Goal: Use online tool/utility: Utilize a website feature to perform a specific function

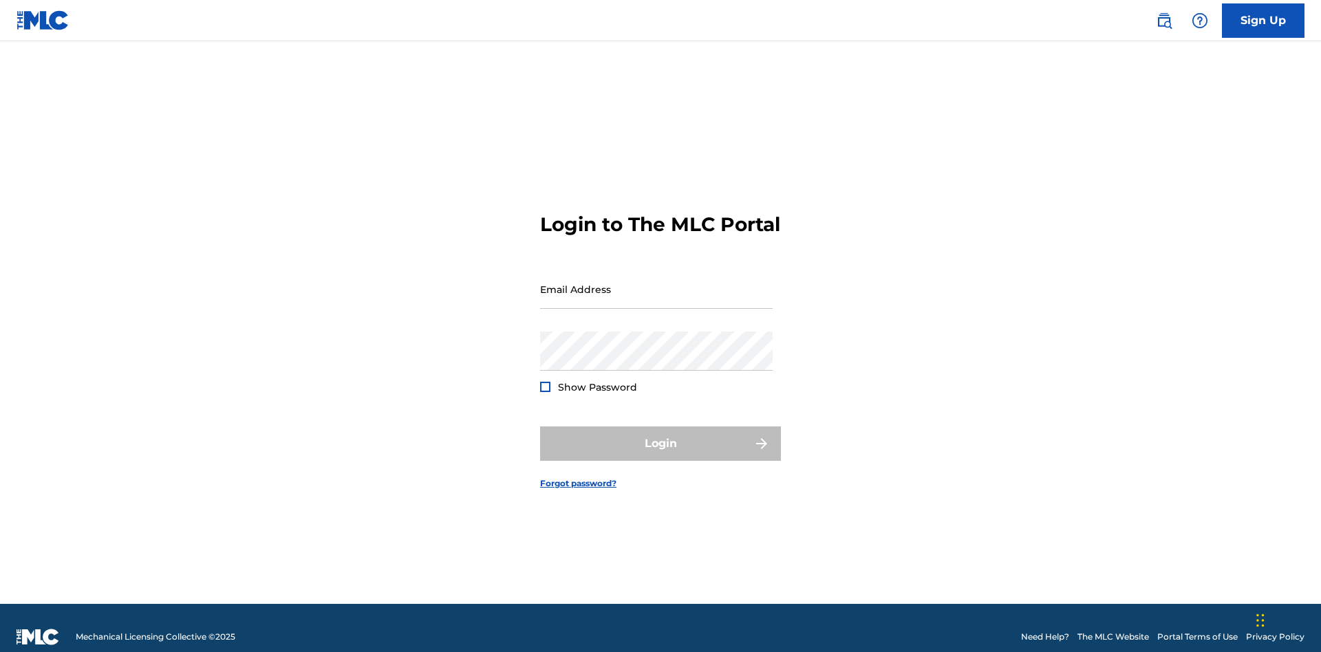
scroll to position [18, 0]
click at [656, 283] on input "Email Address" at bounding box center [656, 289] width 232 height 39
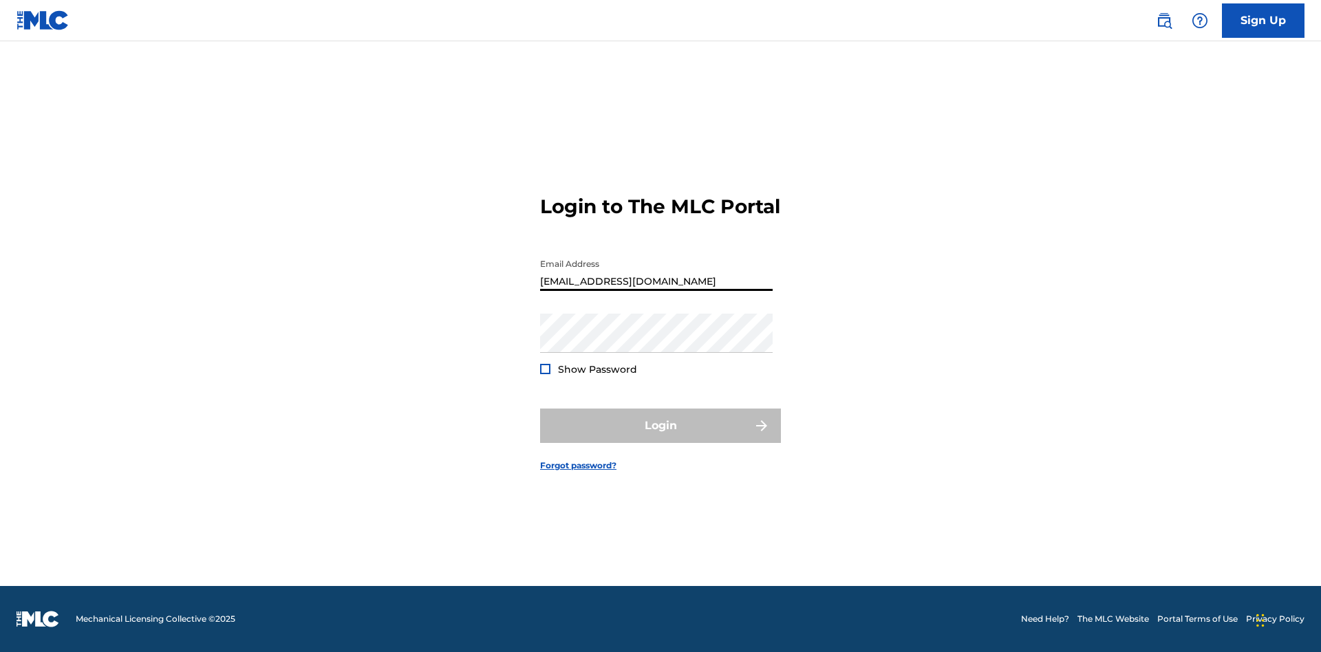
type input "Duke.McTesterson@gmail.com"
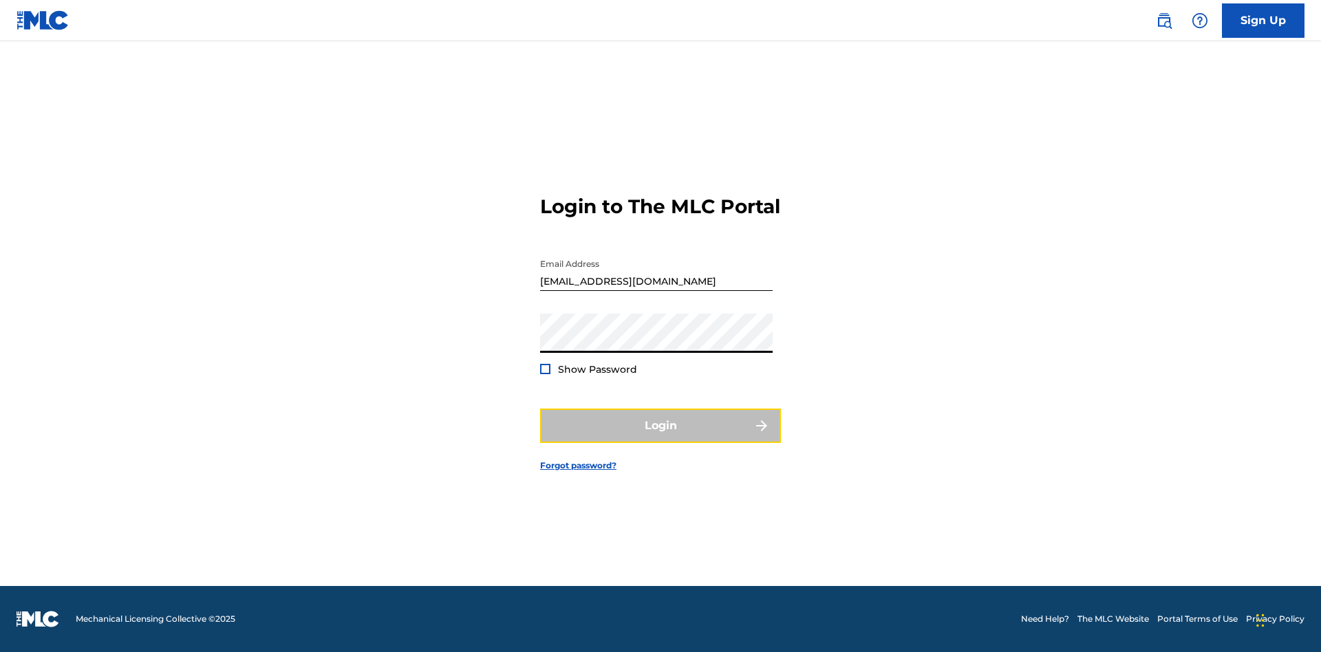
click at [660, 437] on button "Login" at bounding box center [660, 426] width 241 height 34
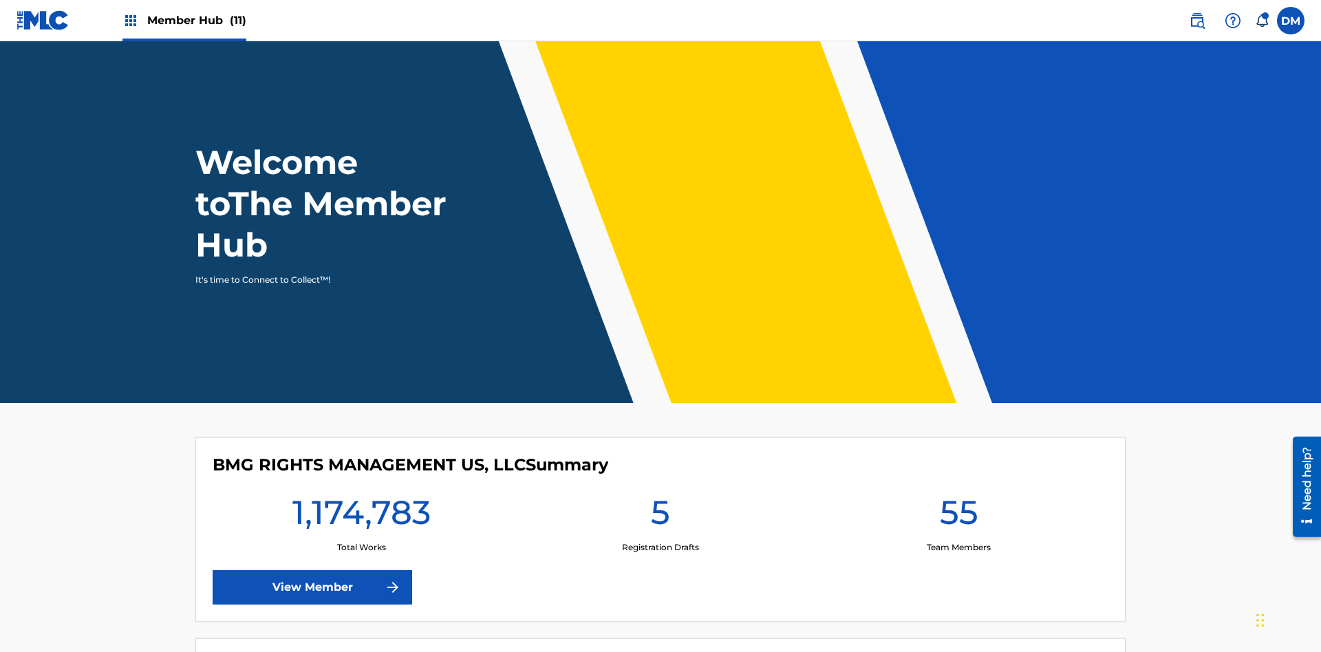
click at [196, 20] on span "Member Hub (11)" at bounding box center [196, 20] width 99 height 16
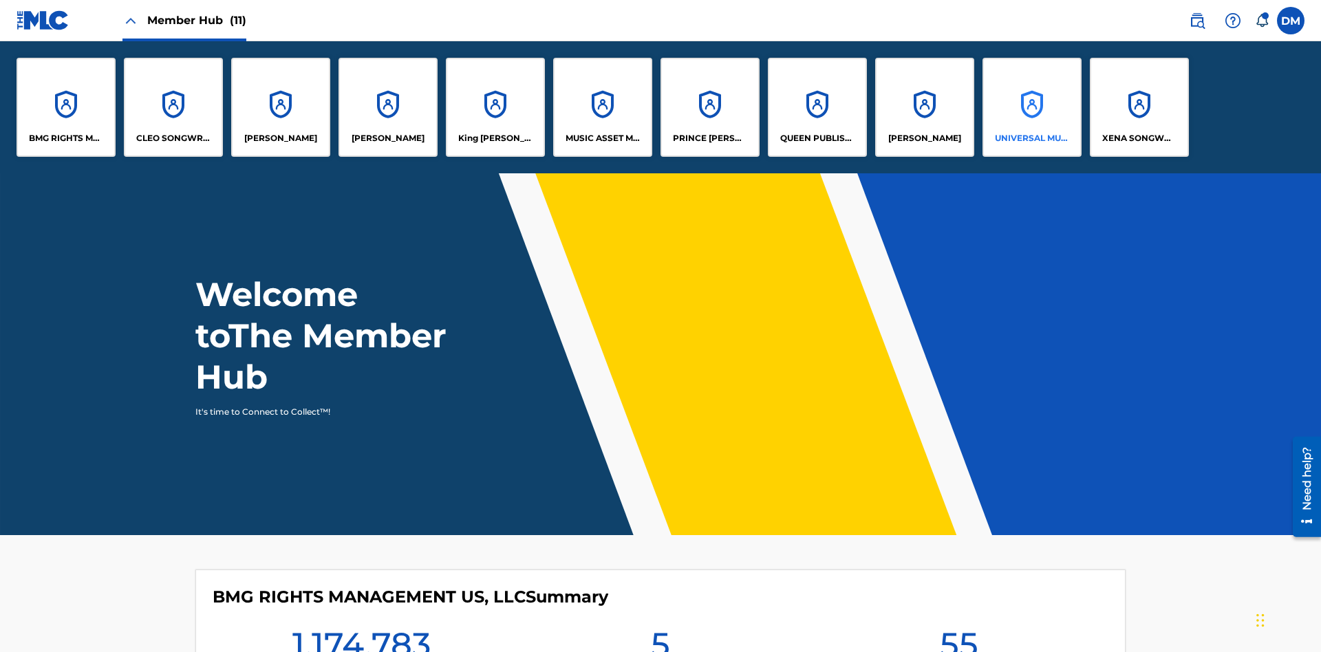
click at [1031, 138] on p "UNIVERSAL MUSIC PUB GROUP" at bounding box center [1032, 138] width 75 height 12
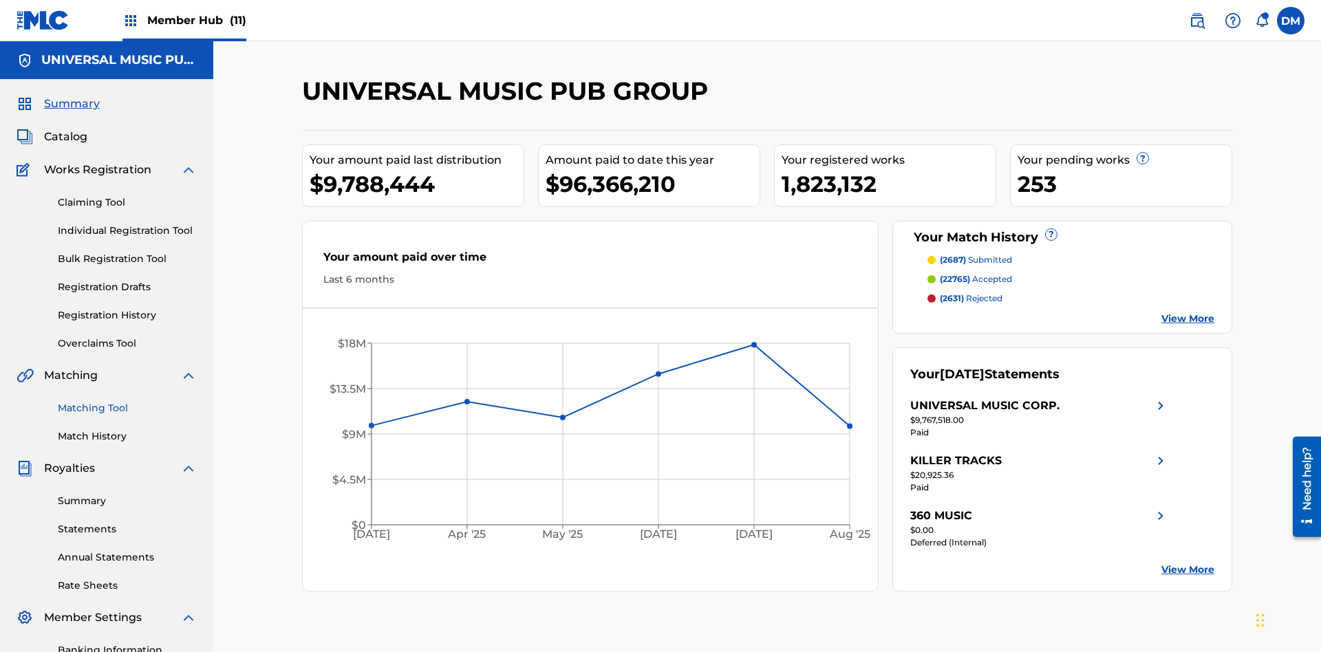
click at [127, 401] on link "Matching Tool" at bounding box center [127, 408] width 139 height 14
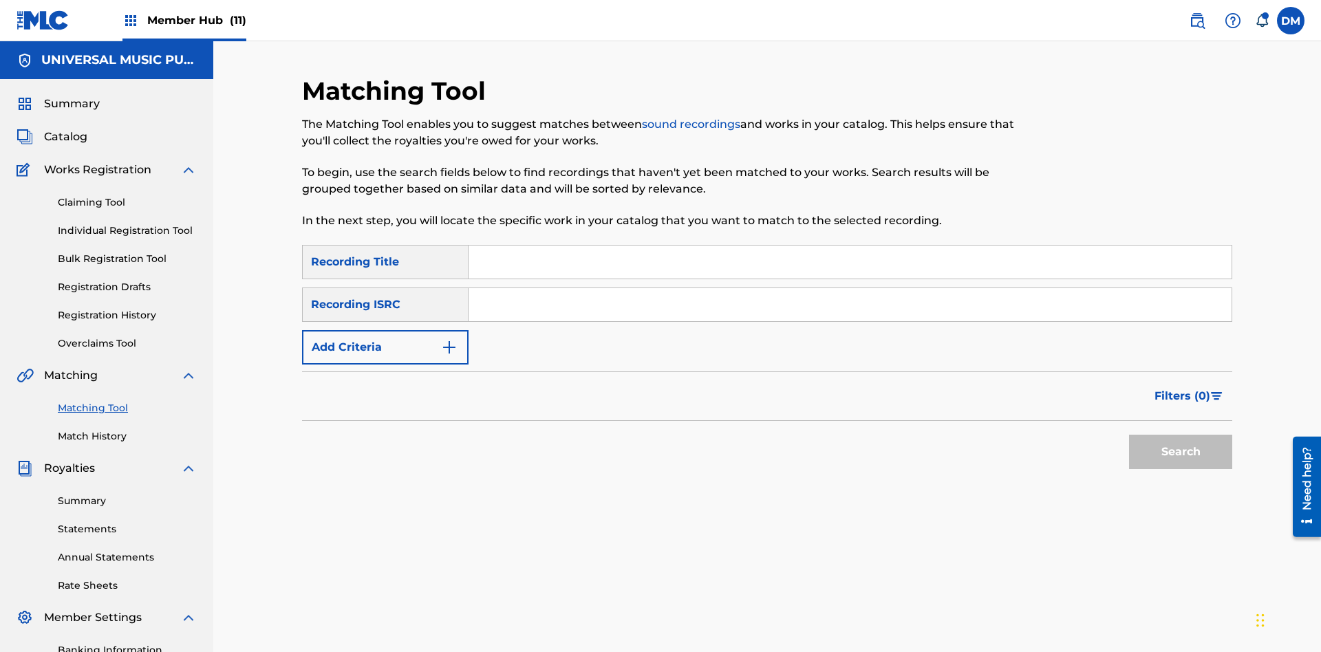
click at [850, 288] on input "Search Form" at bounding box center [849, 304] width 763 height 33
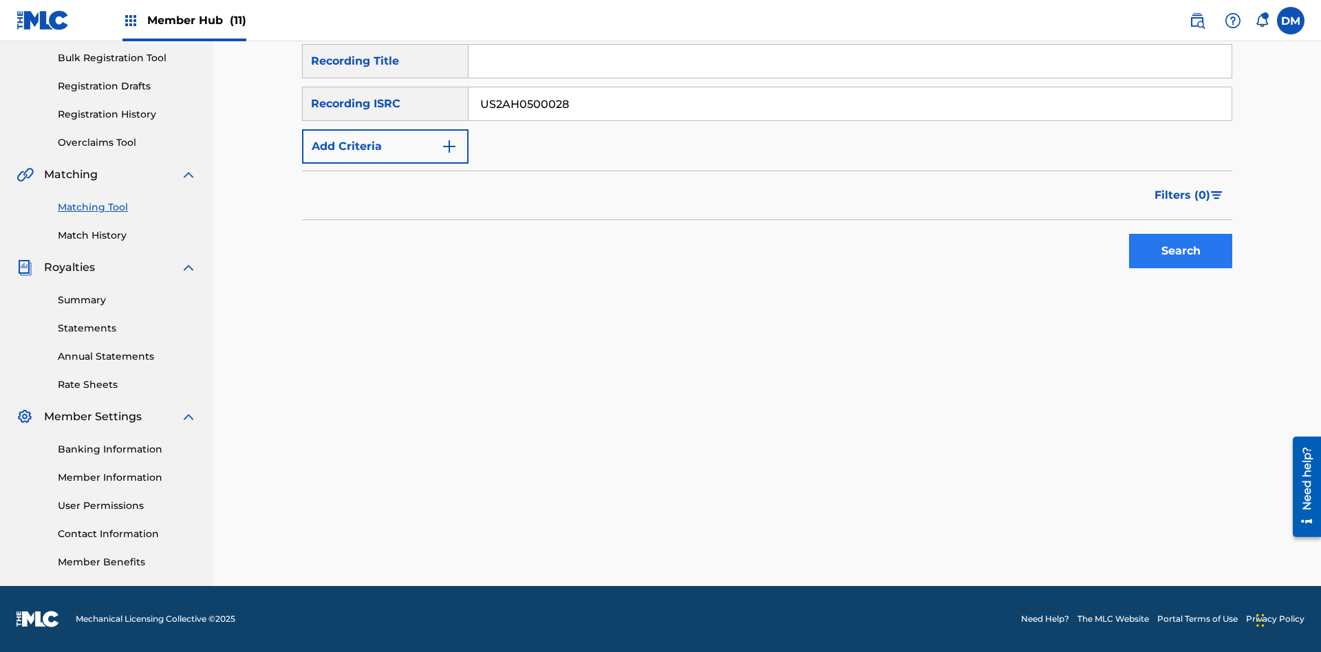
type input "US2AH0500028"
click at [1180, 251] on button "Search" at bounding box center [1180, 251] width 103 height 34
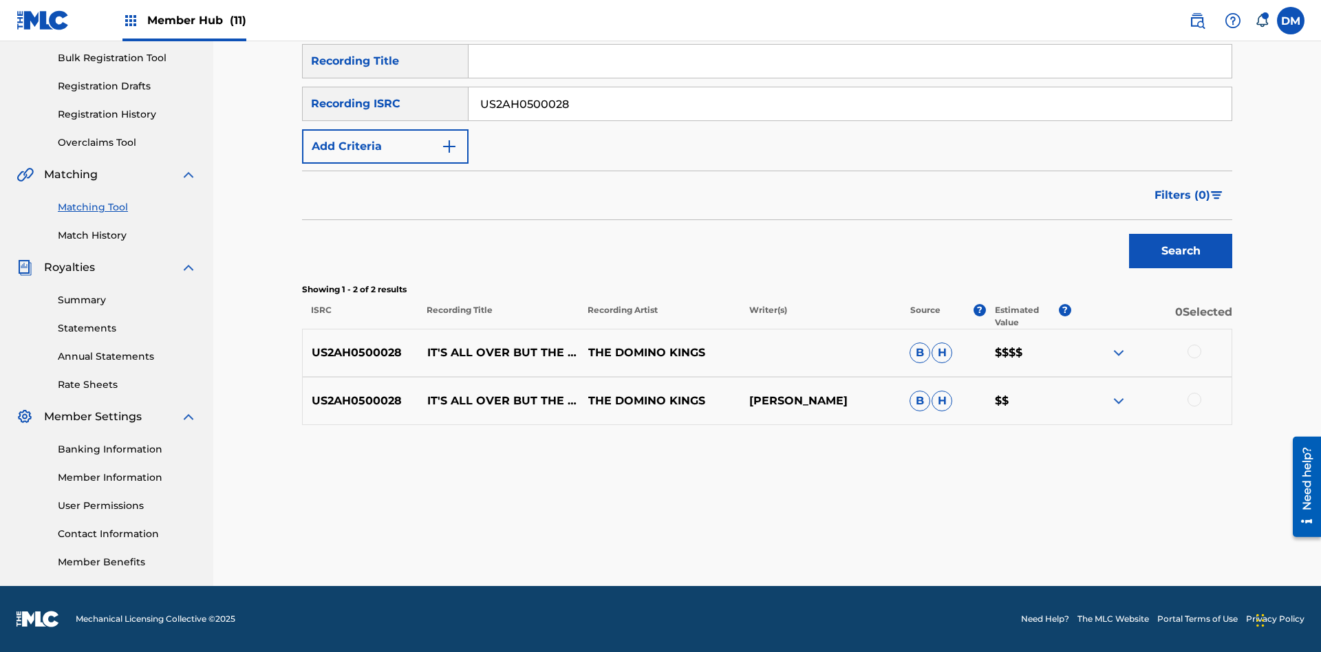
click at [850, 104] on input "US2AH0500028" at bounding box center [849, 103] width 763 height 33
type input "QZMEN2187405"
click at [1180, 251] on button "Search" at bounding box center [1180, 251] width 103 height 34
click at [1118, 401] on img at bounding box center [1118, 401] width 17 height 17
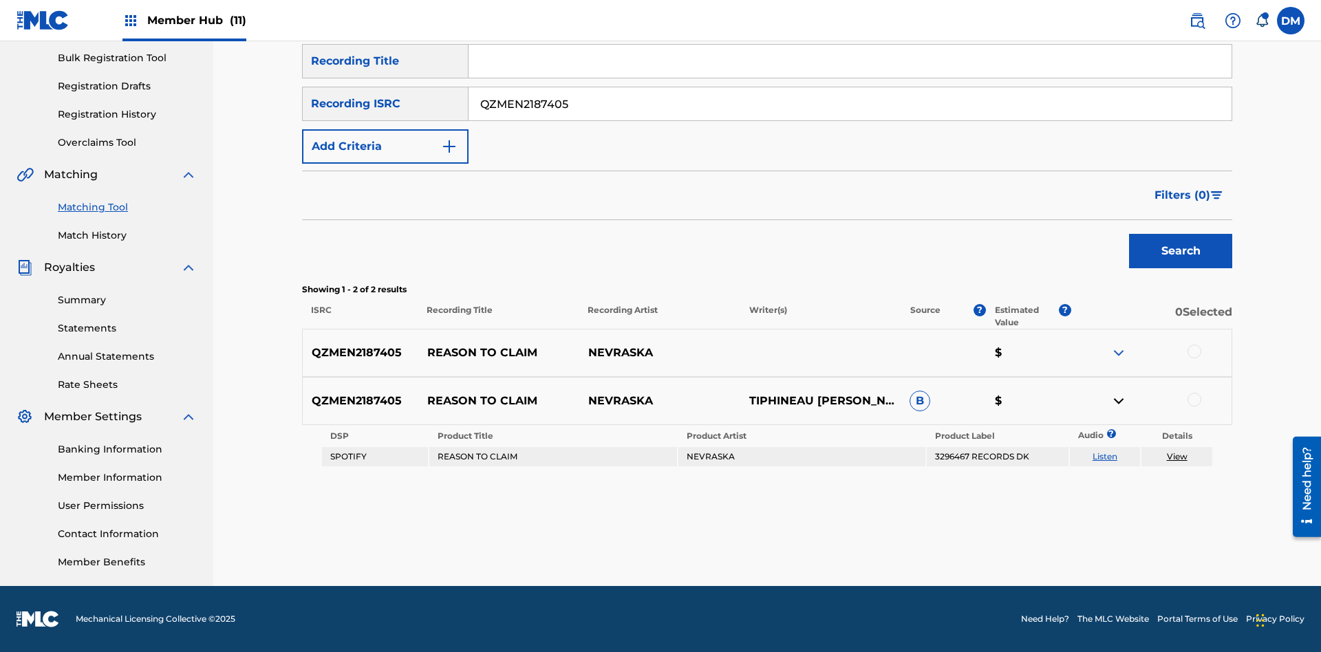
click at [1104, 457] on link "Listen" at bounding box center [1104, 456] width 25 height 10
click at [1176, 457] on link "View" at bounding box center [1177, 456] width 21 height 10
click at [127, 235] on link "Match History" at bounding box center [127, 235] width 139 height 14
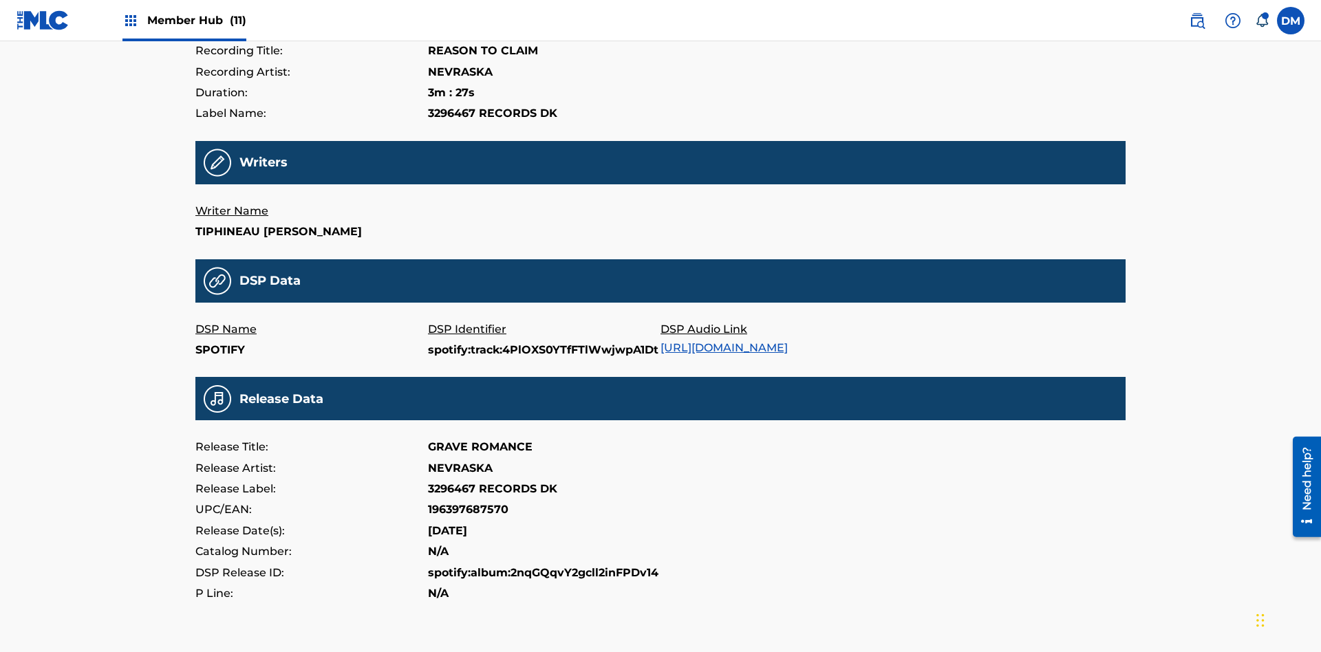
scroll to position [330, 0]
